Goal: Information Seeking & Learning: Learn about a topic

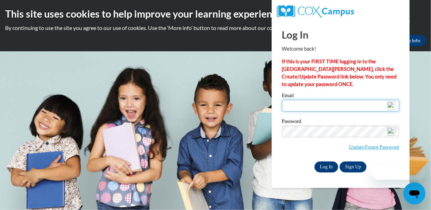
type input "[PERSON_NAME][EMAIL_ADDRESS][DOMAIN_NAME]"
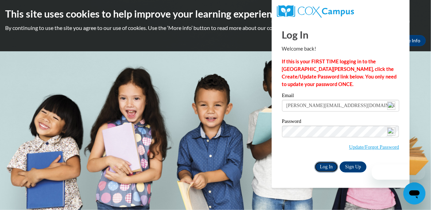
click at [323, 165] on input "Log In" at bounding box center [326, 167] width 24 height 11
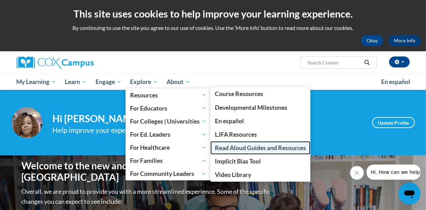
click at [240, 147] on span "Read Aloud Guides and Resources" at bounding box center [260, 147] width 91 height 7
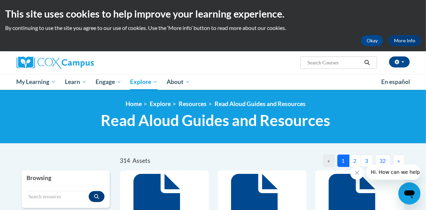
click at [399, 162] on span "»" at bounding box center [398, 160] width 2 height 7
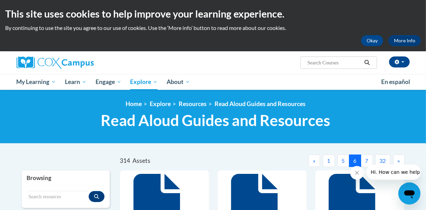
click at [399, 162] on span "»" at bounding box center [398, 160] width 2 height 7
click at [400, 162] on button "»" at bounding box center [398, 161] width 11 height 12
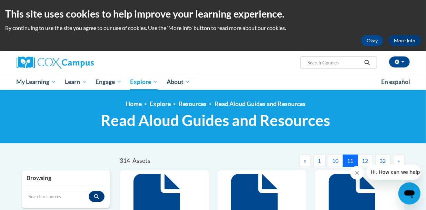
click at [400, 162] on button "»" at bounding box center [398, 161] width 11 height 12
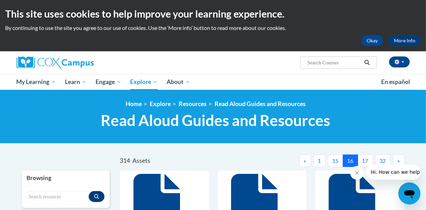
click at [401, 162] on button "»" at bounding box center [398, 161] width 11 height 12
click at [401, 161] on button "»" at bounding box center [398, 161] width 11 height 12
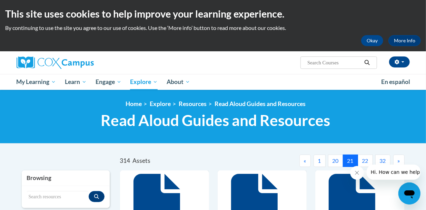
click at [401, 161] on button "»" at bounding box center [398, 161] width 11 height 12
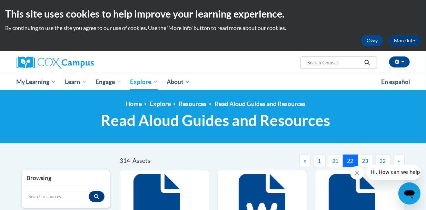
click at [369, 160] on button "23" at bounding box center [364, 161] width 15 height 12
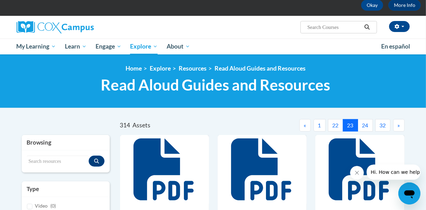
scroll to position [34, 0]
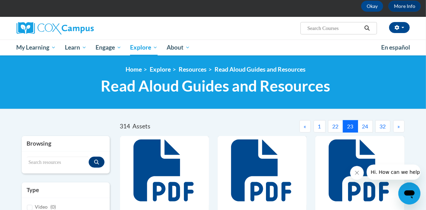
click at [365, 129] on button "24" at bounding box center [364, 126] width 15 height 12
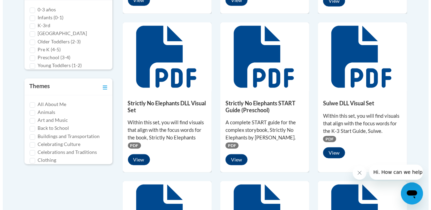
scroll to position [310, 0]
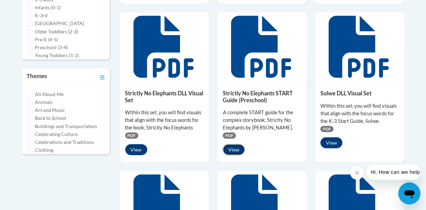
click at [232, 151] on button "View" at bounding box center [234, 149] width 22 height 11
